Goal: Transaction & Acquisition: Purchase product/service

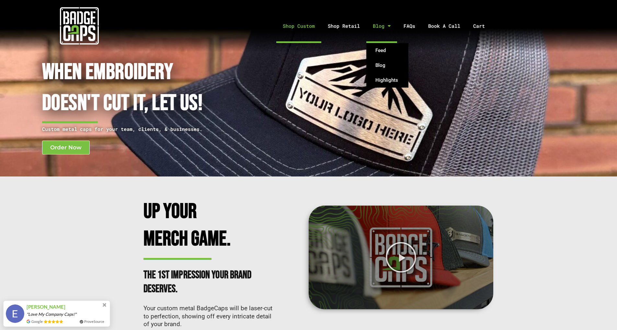
click at [300, 27] on link "Shop Custom" at bounding box center [298, 26] width 45 height 34
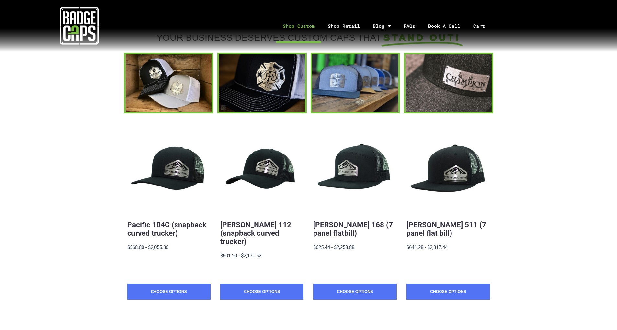
scroll to position [56, 0]
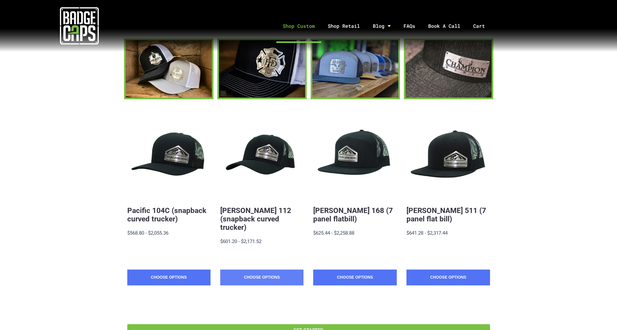
click at [270, 270] on link "Choose Options" at bounding box center [261, 278] width 83 height 16
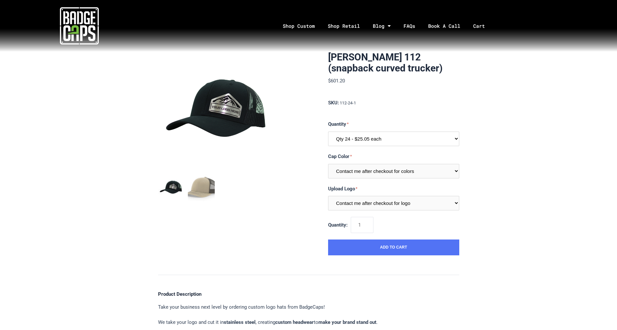
click at [452, 136] on select "Qty 24 - $25.05 each Qty 48 - $24.24 each Qty 96 - $22.62 each" at bounding box center [393, 139] width 131 height 15
click at [347, 24] on link "Shop Retail" at bounding box center [343, 26] width 45 height 34
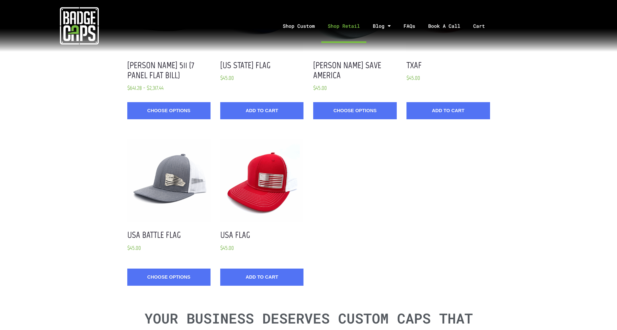
scroll to position [529, 0]
